Goal: Entertainment & Leisure: Consume media (video, audio)

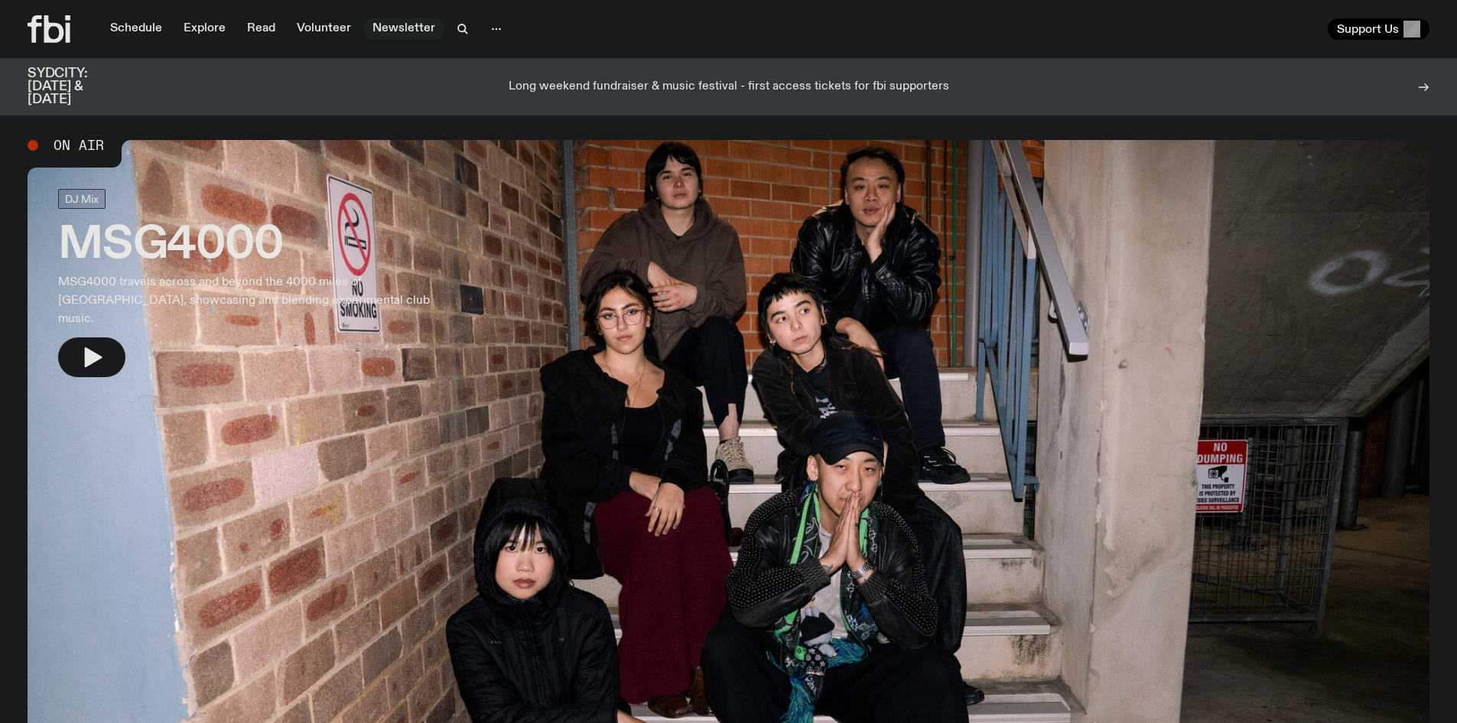
drag, startPoint x: 472, startPoint y: 204, endPoint x: 433, endPoint y: 29, distance: 179.4
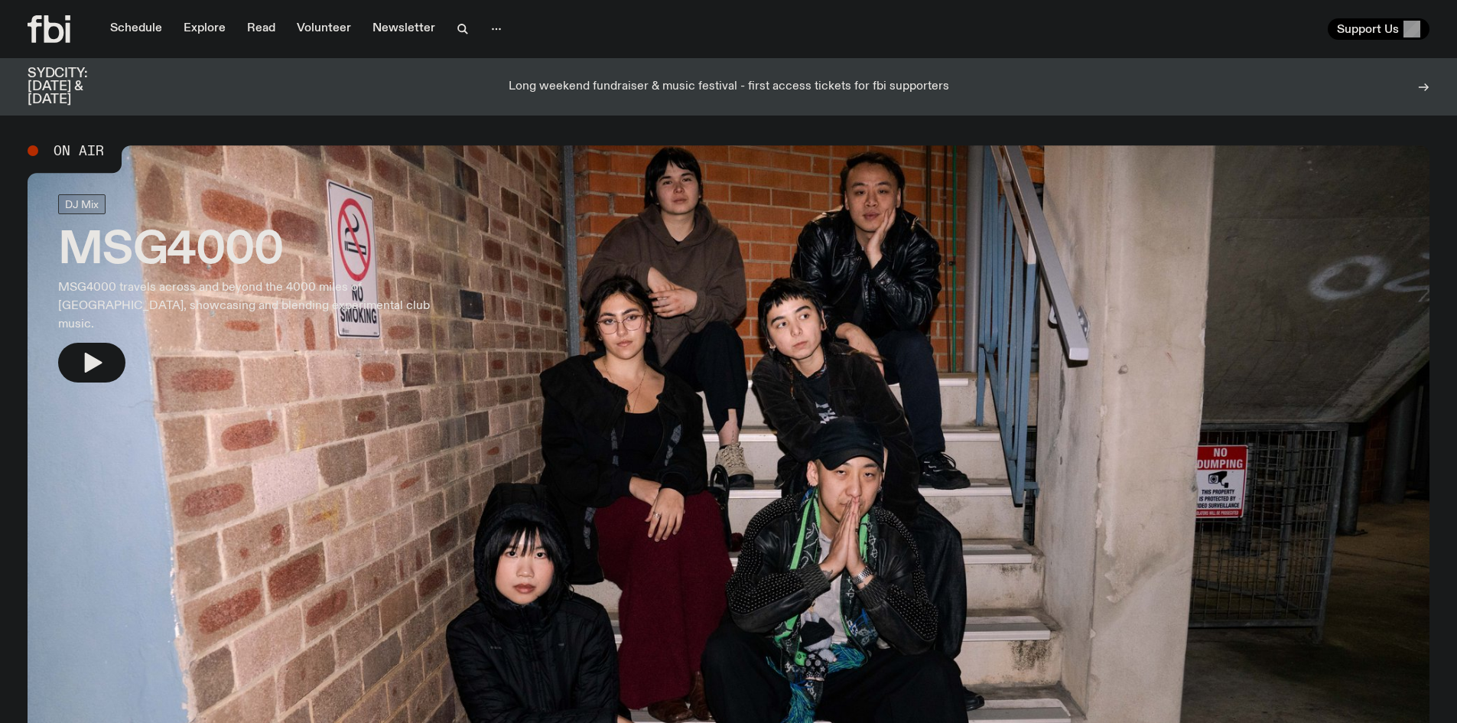
click at [60, 26] on icon at bounding box center [54, 29] width 20 height 28
click at [144, 24] on link "Schedule" at bounding box center [136, 28] width 70 height 21
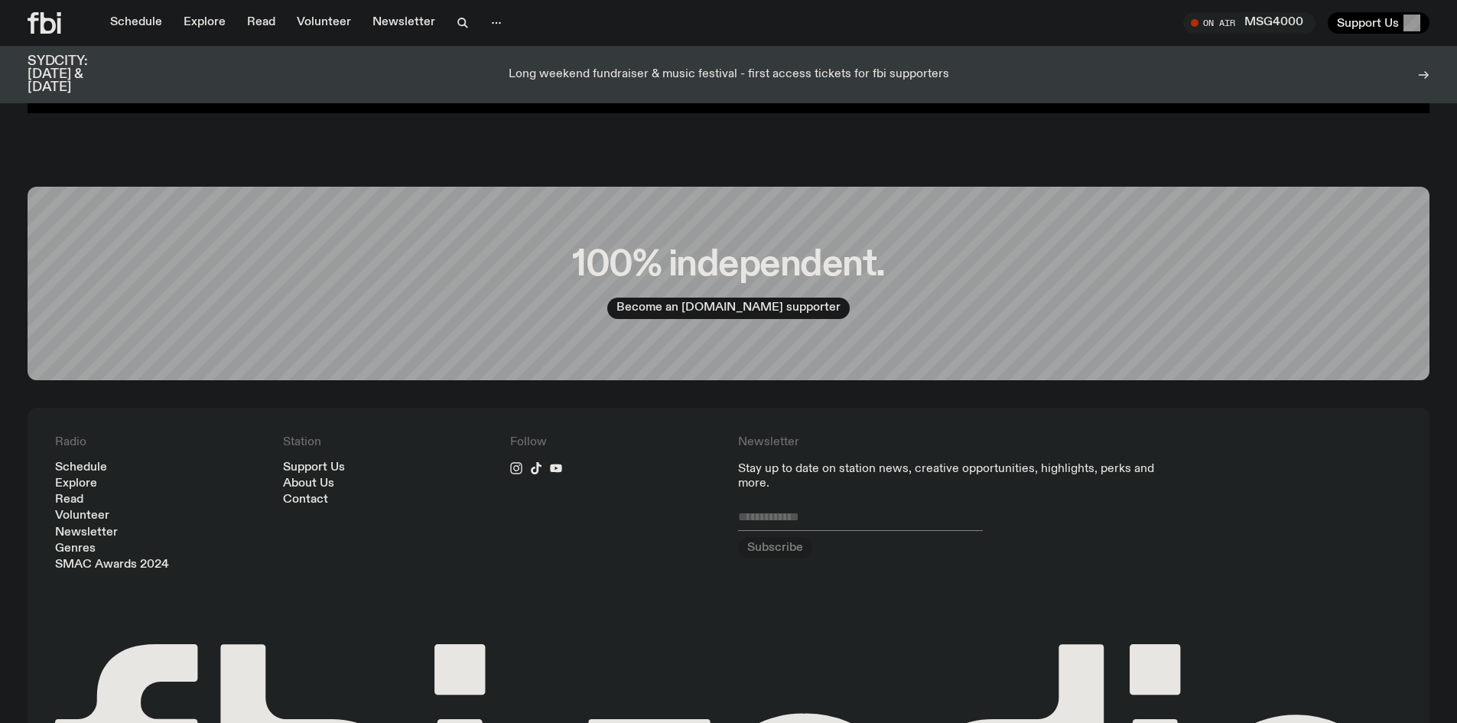
scroll to position [3691, 0]
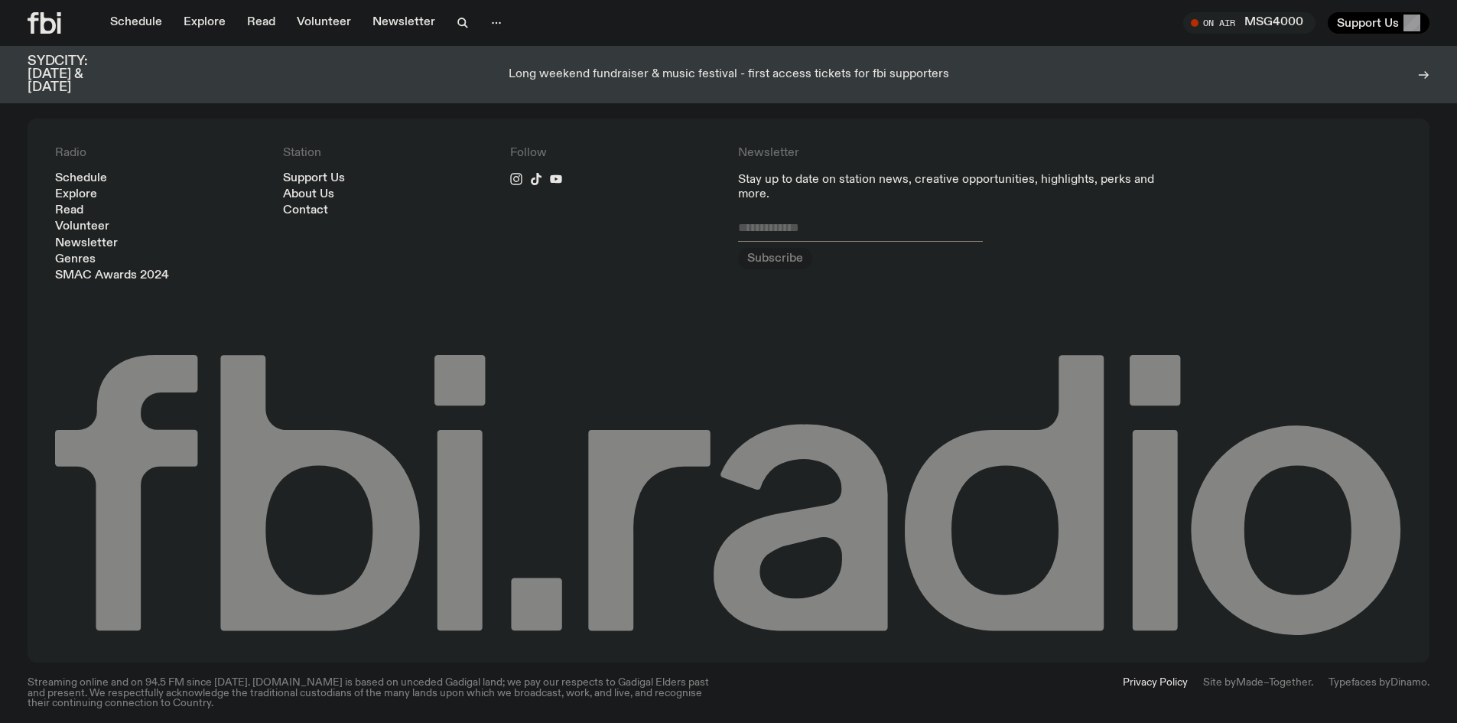
click at [841, 564] on icon at bounding box center [800, 527] width 174 height 206
